Goal: Navigation & Orientation: Find specific page/section

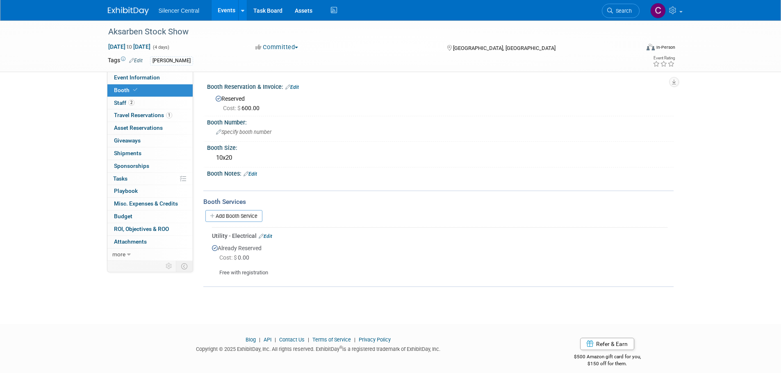
click at [134, 8] on img at bounding box center [128, 11] width 41 height 8
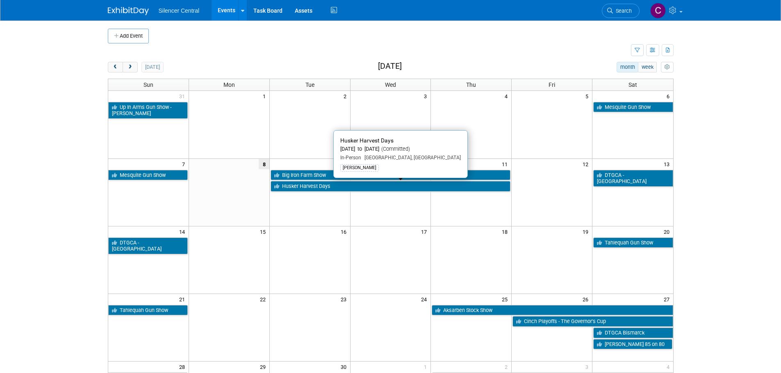
click at [302, 187] on link "Husker Harvest Days" at bounding box center [390, 186] width 240 height 11
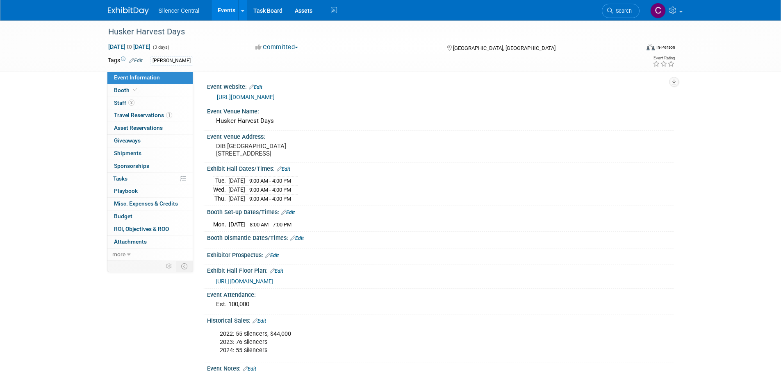
click at [118, 7] on img at bounding box center [128, 11] width 41 height 8
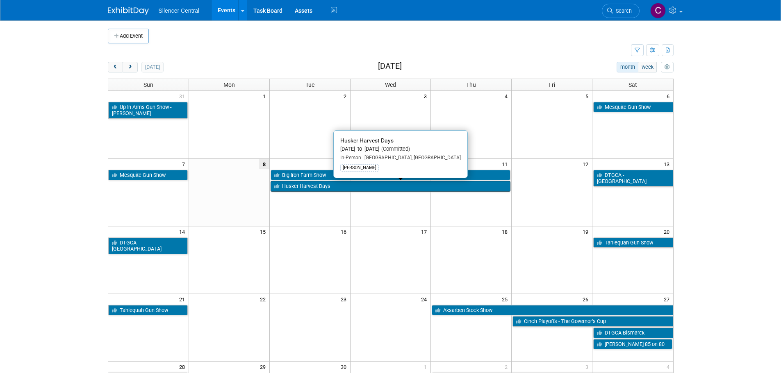
click at [300, 187] on link "Husker Harvest Days" at bounding box center [390, 186] width 240 height 11
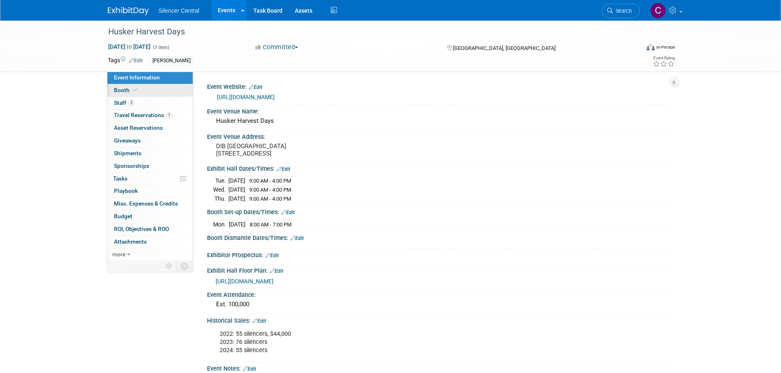
click at [148, 90] on link "Booth" at bounding box center [149, 90] width 85 height 12
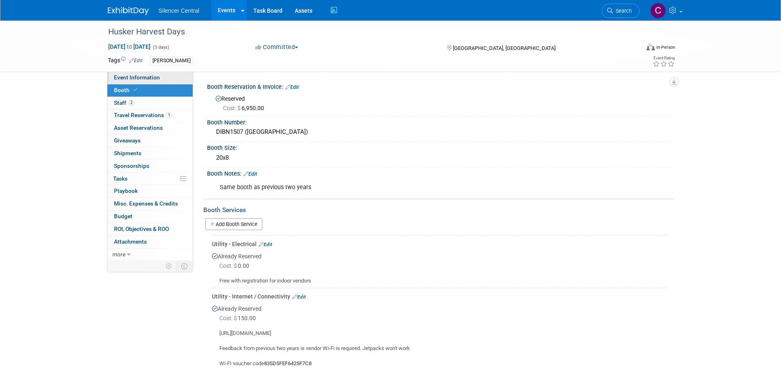
click at [141, 78] on span "Event Information" at bounding box center [137, 77] width 46 height 7
